Goal: Information Seeking & Learning: Learn about a topic

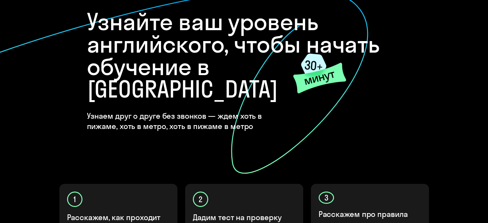
scroll to position [15, 0]
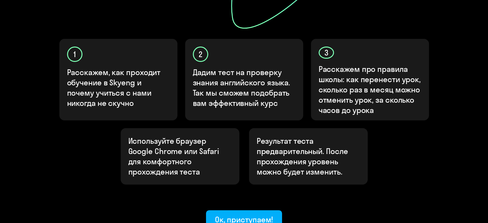
click at [104, 164] on div "Узнайте ваш уровень английского, чтобы начать обучение в [GEOGRAPHIC_DATA] Узна…" at bounding box center [244, 39] width 385 height 380
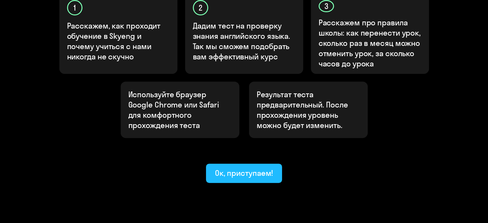
scroll to position [240, 0]
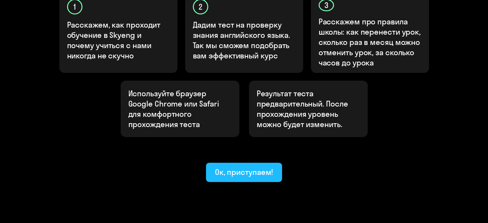
click at [215, 163] on button "Ок, приступаем!" at bounding box center [244, 172] width 76 height 19
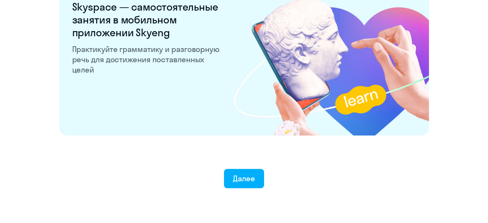
scroll to position [1265, 0]
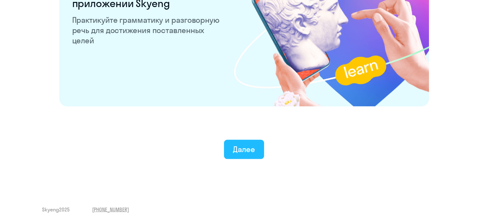
click at [239, 155] on button "Далее" at bounding box center [244, 149] width 40 height 19
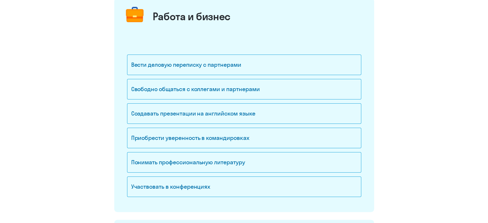
scroll to position [96, 0]
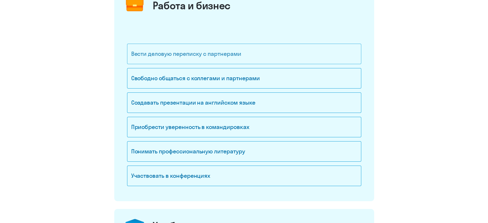
click at [244, 59] on div "Вести деловую переписку с партнерами" at bounding box center [244, 54] width 234 height 21
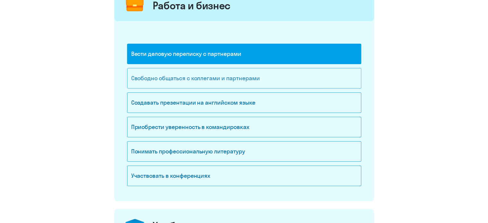
click at [235, 77] on div "Свободно общаться с коллегами и партнерами" at bounding box center [244, 78] width 234 height 21
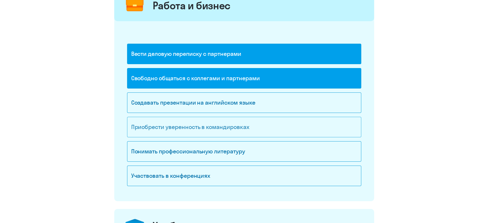
click at [203, 128] on div "Приобрести уверенность в командировках" at bounding box center [244, 127] width 234 height 21
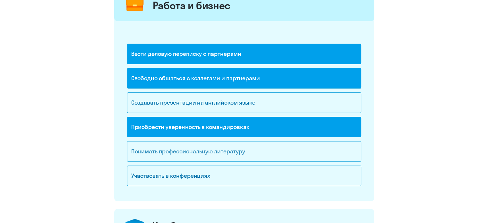
click at [194, 160] on div "Понимать профессиональную литературу" at bounding box center [244, 151] width 234 height 21
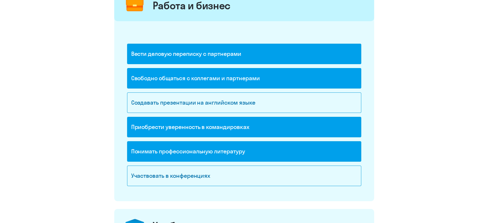
scroll to position [161, 0]
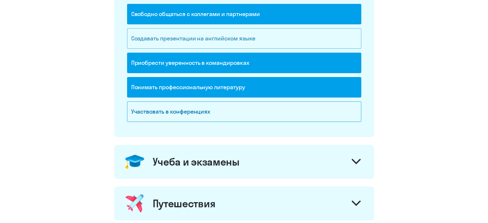
click at [238, 42] on div "Создавать презентации на английском языке" at bounding box center [244, 38] width 234 height 21
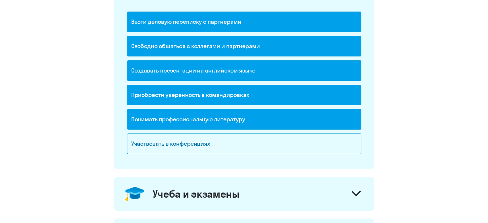
scroll to position [128, 0]
click at [210, 138] on div "Участвовать в конференциях" at bounding box center [244, 144] width 234 height 21
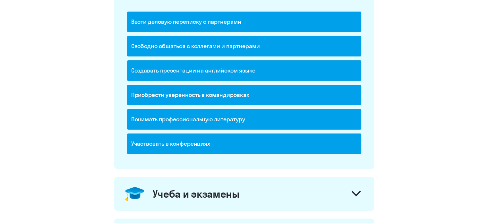
scroll to position [161, 0]
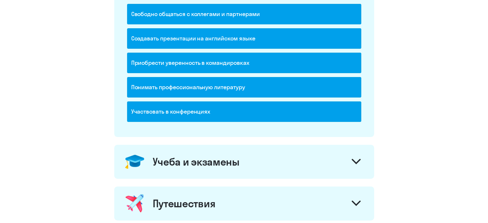
click at [203, 156] on div "Учеба и экзамены" at bounding box center [196, 161] width 87 height 13
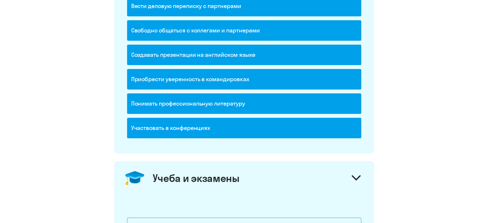
scroll to position [225, 0]
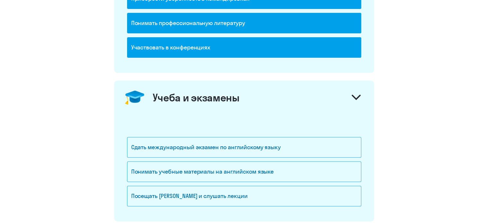
click at [225, 97] on div "Учеба и экзамены" at bounding box center [196, 97] width 87 height 13
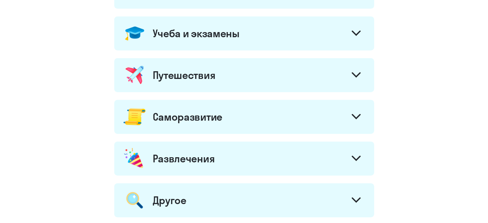
click at [226, 82] on div "Путешествия" at bounding box center [244, 75] width 260 height 34
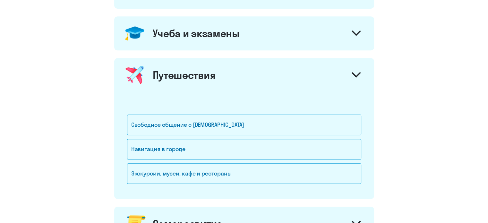
scroll to position [321, 0]
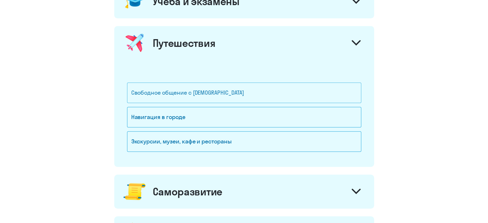
click at [217, 94] on div "Свободное общение с иностранцами" at bounding box center [244, 93] width 234 height 21
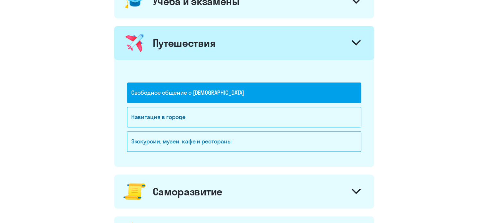
click at [242, 46] on div "Путешествия" at bounding box center [244, 43] width 260 height 34
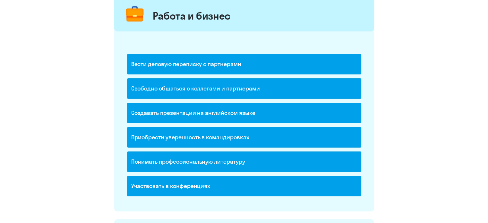
scroll to position [96, 0]
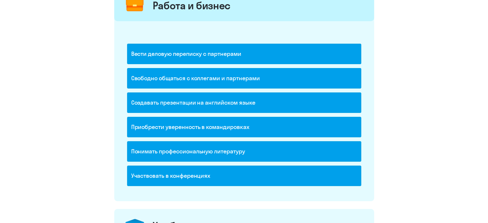
click at [227, 104] on div "Создавать презентации на английском языке" at bounding box center [244, 102] width 234 height 21
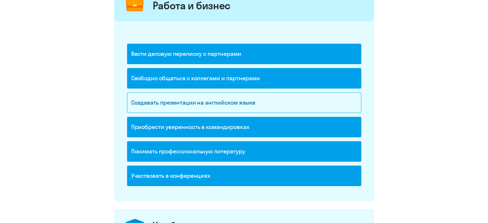
click at [225, 181] on div "Участвовать в конференциях" at bounding box center [244, 176] width 234 height 21
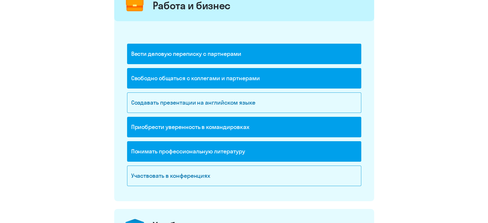
click at [227, 155] on div "Понимать профессиональную литературу" at bounding box center [244, 151] width 234 height 21
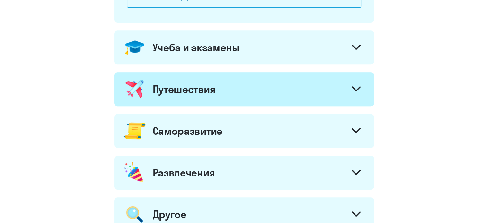
scroll to position [289, 0]
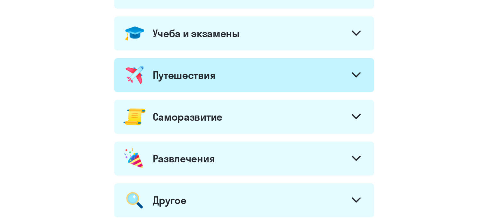
click at [219, 77] on div "Путешествия" at bounding box center [244, 75] width 260 height 34
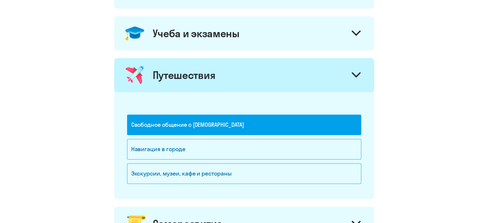
click at [219, 76] on div "Путешествия" at bounding box center [244, 75] width 260 height 34
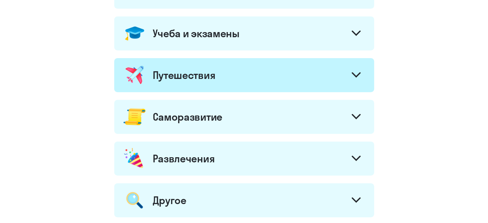
scroll to position [321, 0]
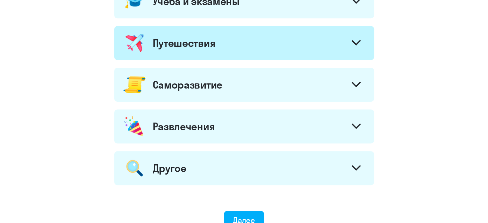
click at [219, 76] on div "Саморазвитие" at bounding box center [244, 85] width 260 height 34
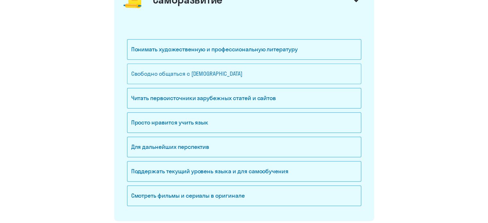
scroll to position [417, 0]
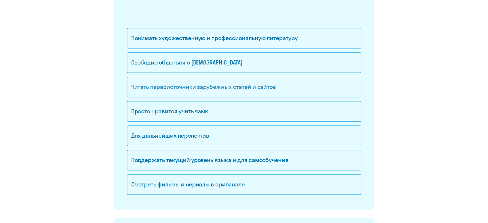
click at [203, 86] on div "Читать первоисточники зарубежных статей и сайтов" at bounding box center [244, 87] width 234 height 21
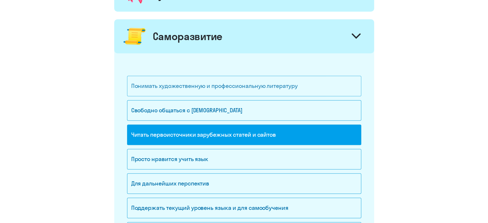
scroll to position [353, 0]
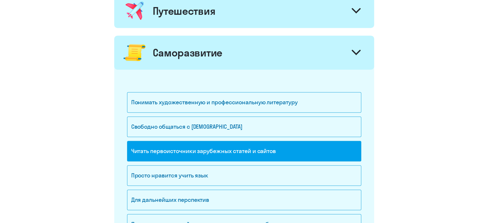
click at [203, 56] on div "Саморазвитие" at bounding box center [188, 52] width 70 height 13
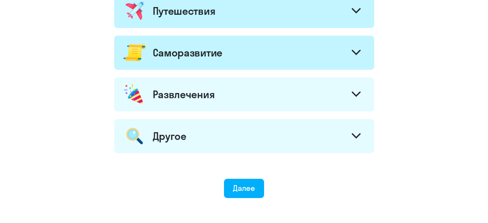
click at [207, 99] on div "Развлечения" at bounding box center [184, 94] width 62 height 13
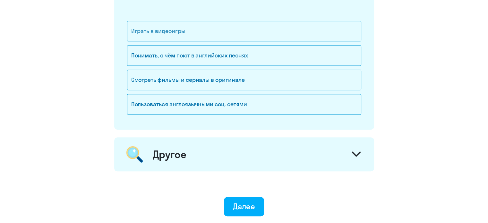
scroll to position [391, 0]
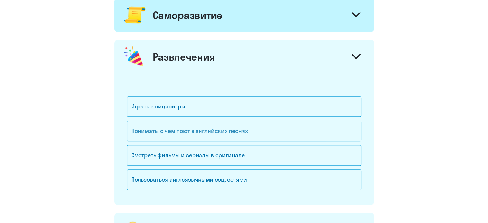
click at [225, 133] on div "Понимать, о чём поют в английских песнях" at bounding box center [244, 131] width 234 height 21
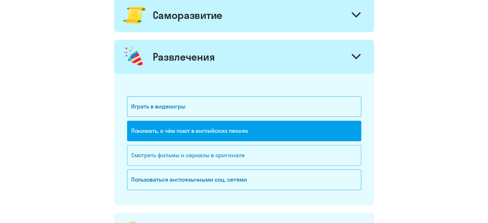
click at [218, 152] on div "Смотреть фильмы и сериалы в оригинале" at bounding box center [244, 155] width 234 height 21
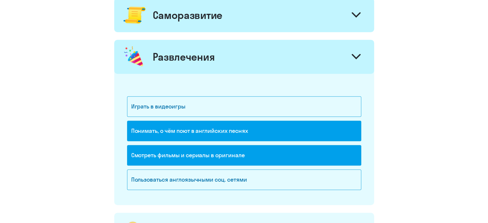
click at [217, 136] on div "Понимать, о чём поют в английских песнях" at bounding box center [244, 131] width 234 height 21
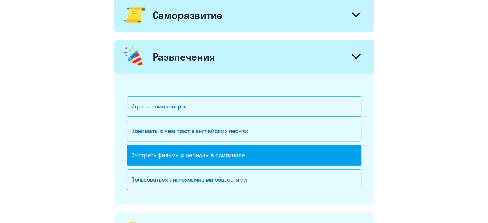
click at [216, 140] on div "Понимать, о чём поют в английских песнях" at bounding box center [244, 133] width 234 height 24
click at [214, 141] on div "Понимать, о чём поют в английских песнях" at bounding box center [244, 133] width 234 height 24
click at [219, 129] on div "Понимать, о чём поют в английских песнях" at bounding box center [244, 131] width 234 height 21
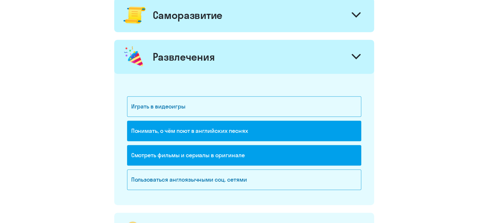
click at [276, 70] on div "Развлечения" at bounding box center [244, 57] width 260 height 34
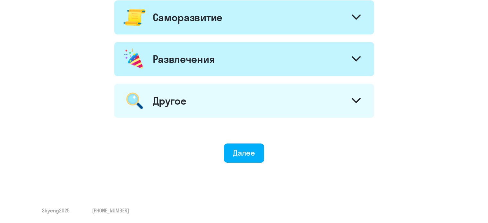
click at [230, 92] on div "Другое" at bounding box center [244, 101] width 260 height 34
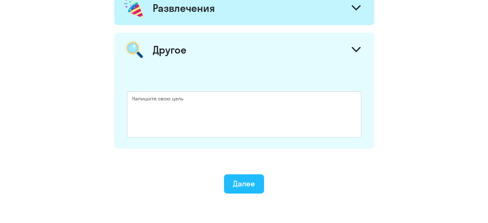
scroll to position [455, 0]
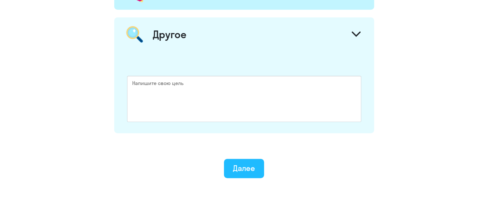
click at [236, 167] on div "Далее" at bounding box center [244, 168] width 22 height 10
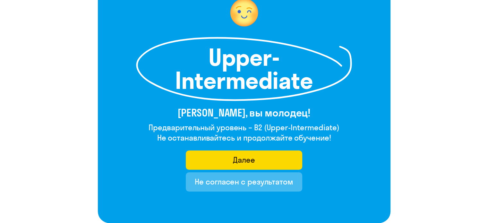
scroll to position [128, 0]
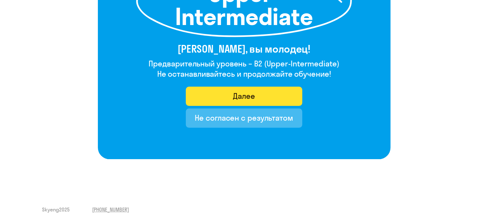
click at [241, 98] on div "Далее" at bounding box center [244, 96] width 22 height 10
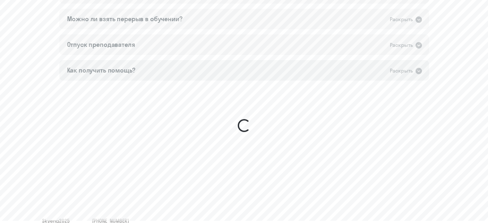
scroll to position [538, 0]
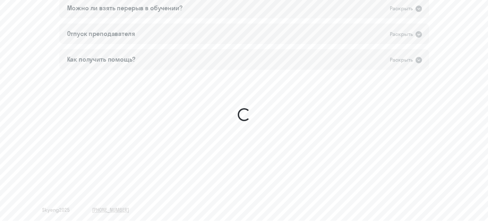
click at [410, 62] on div "Раскрыть" at bounding box center [401, 60] width 23 height 8
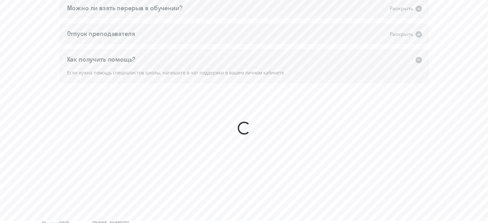
click at [410, 62] on div "Раскрыть" at bounding box center [401, 60] width 23 height 8
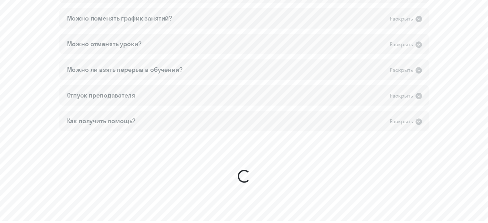
scroll to position [410, 0]
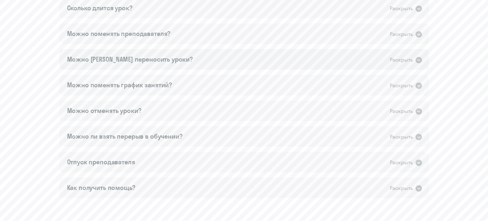
click at [122, 53] on div "Можно ли переносить уроки? Раскрыть" at bounding box center [244, 59] width 370 height 21
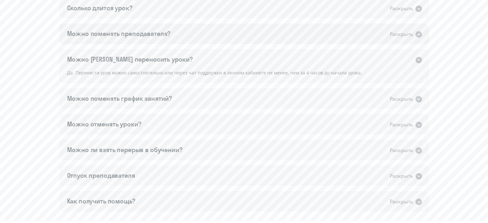
click at [126, 40] on div "Можно поменять преподавателя? Раскрыть" at bounding box center [244, 33] width 370 height 21
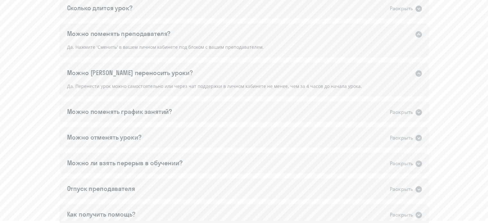
click at [126, 40] on div "Можно поменять преподавателя? Раскрыть" at bounding box center [244, 33] width 370 height 21
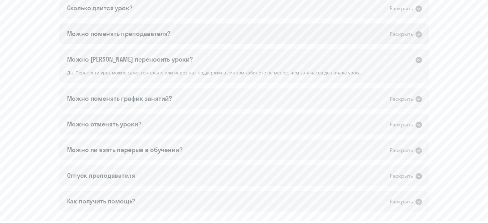
scroll to position [552, 0]
